Goal: Navigation & Orientation: Find specific page/section

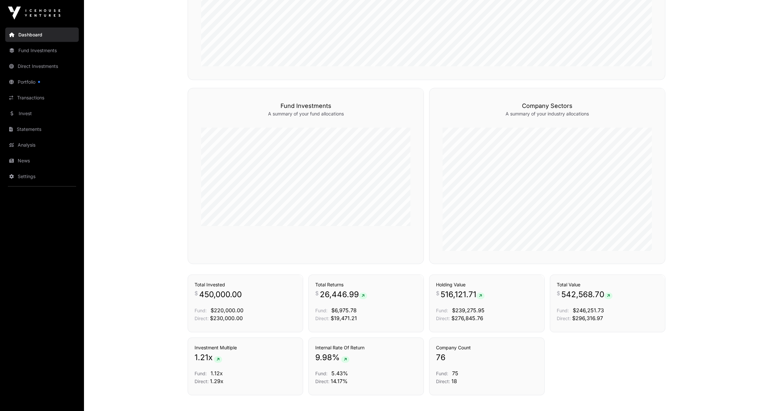
scroll to position [382, 0]
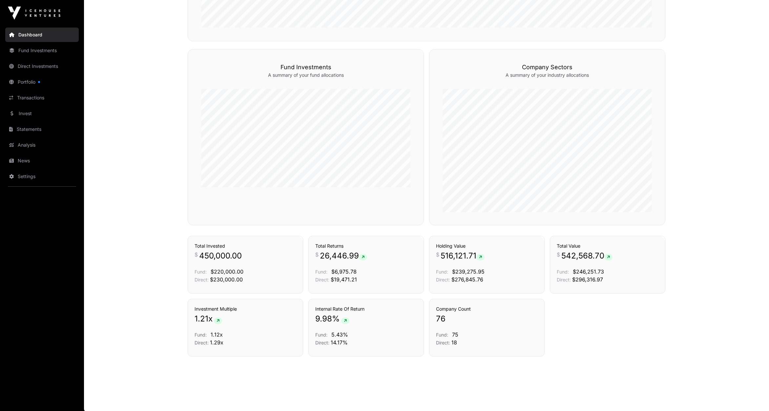
click at [37, 100] on link "Transactions" at bounding box center [42, 98] width 74 height 14
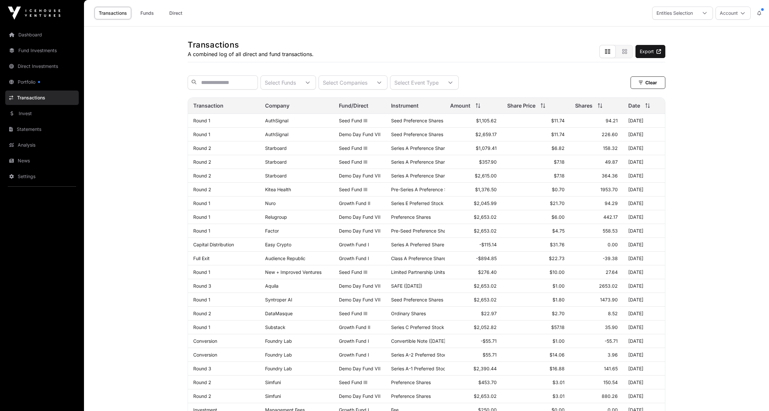
click at [23, 159] on link "News" at bounding box center [42, 161] width 74 height 14
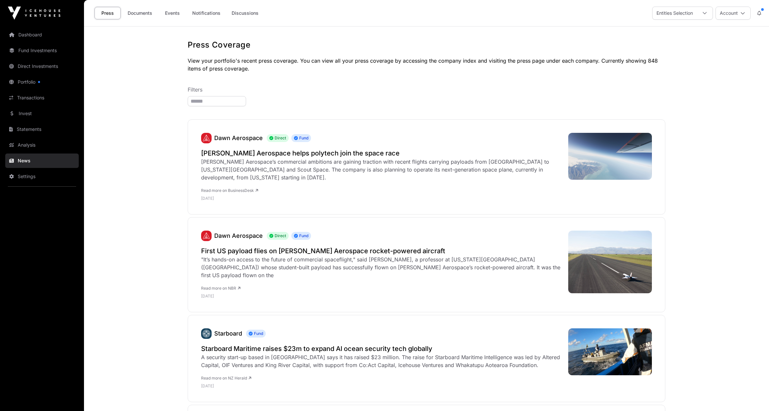
click at [27, 113] on link "Invest" at bounding box center [42, 113] width 74 height 14
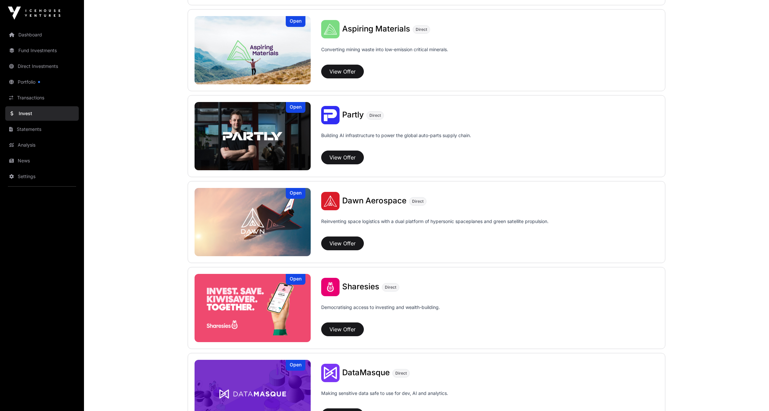
scroll to position [648, 0]
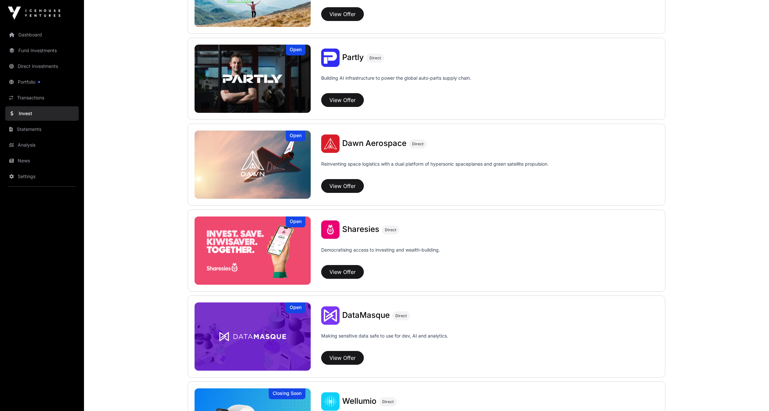
click at [299, 85] on img at bounding box center [253, 79] width 116 height 68
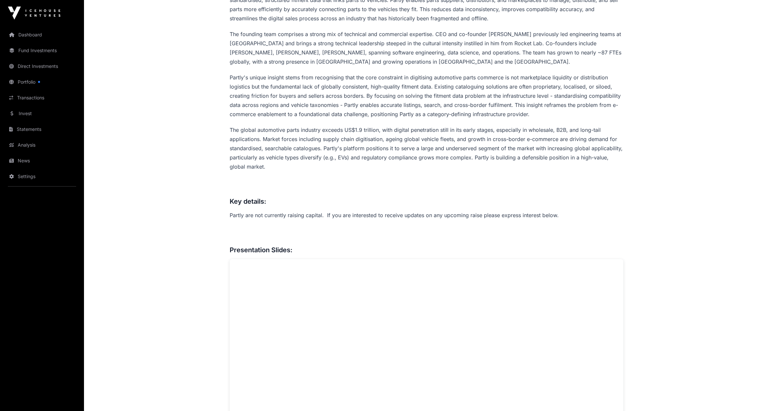
scroll to position [410, 0]
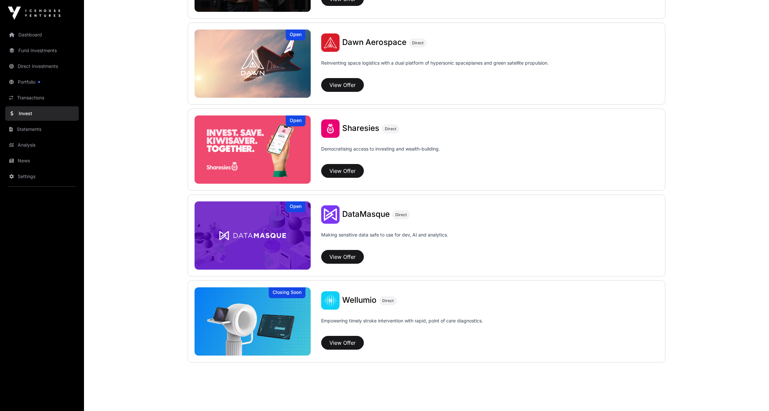
scroll to position [751, 0]
